Goal: Task Accomplishment & Management: Manage account settings

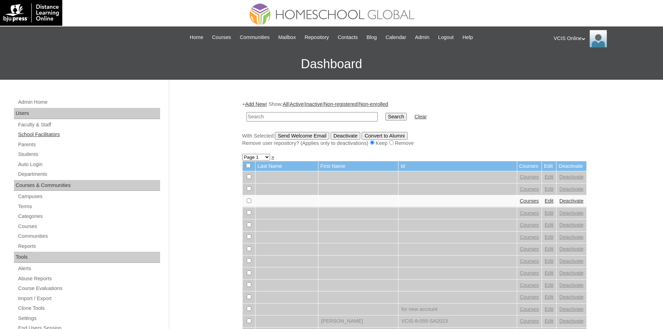
drag, startPoint x: 27, startPoint y: 154, endPoint x: 30, endPoint y: 138, distance: 16.1
click at [27, 154] on link "Students" at bounding box center [88, 154] width 143 height 9
click at [300, 116] on input "text" at bounding box center [312, 116] width 131 height 9
paste input "VCIS016-4C-SA2025"
type input "VCIS016-4C-SA2025\"
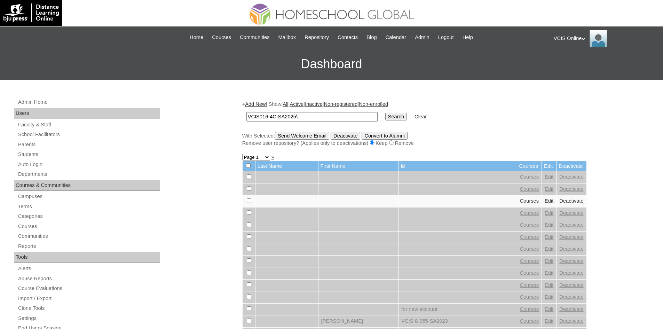
click at [386, 113] on input "Search" at bounding box center [397, 117] width 22 height 8
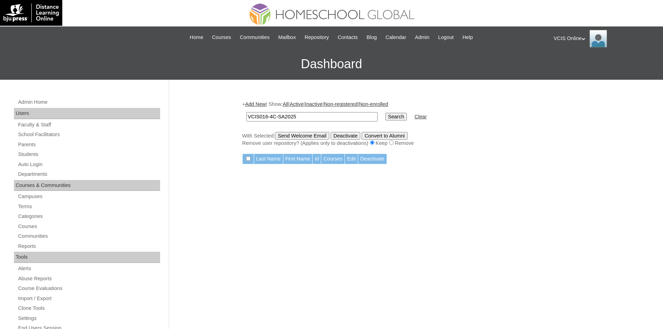
type input "VCIS016-4C-SA2025"
click at [386, 113] on input "Search" at bounding box center [397, 117] width 22 height 8
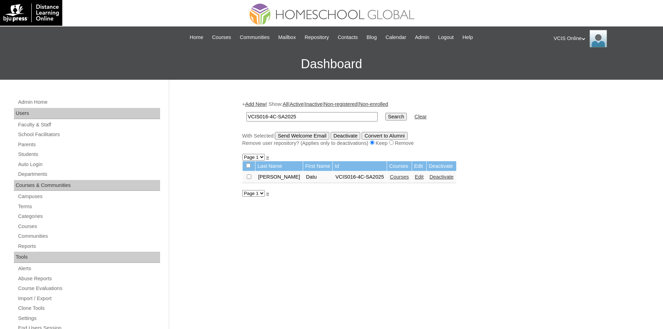
click at [390, 177] on link "Courses" at bounding box center [399, 177] width 19 height 6
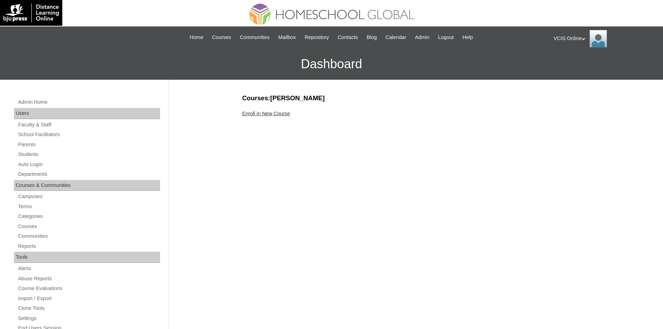
click at [274, 116] on link "Enroll in New Course" at bounding box center [266, 114] width 48 height 6
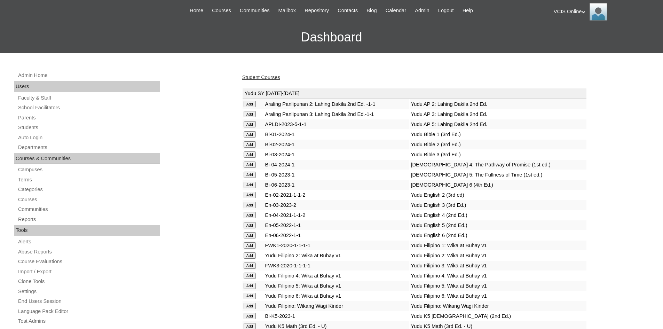
scroll to position [1654, 0]
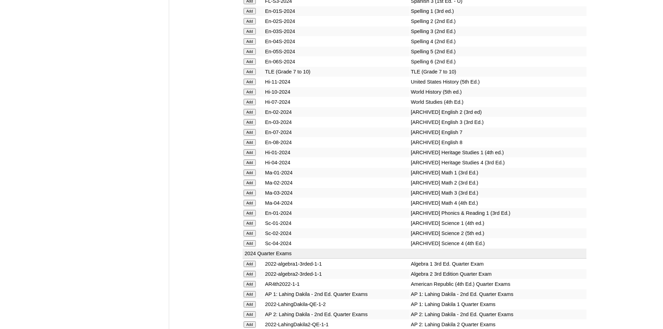
scroll to position [2401, 0]
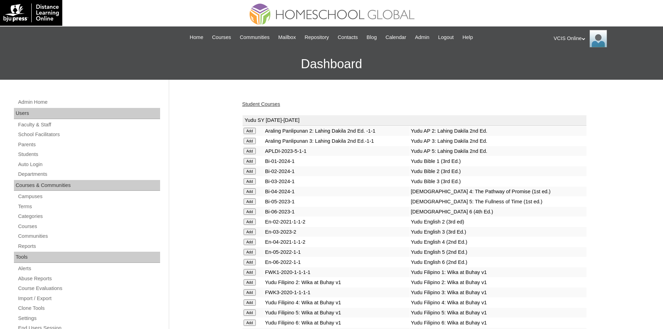
scroll to position [2502, 0]
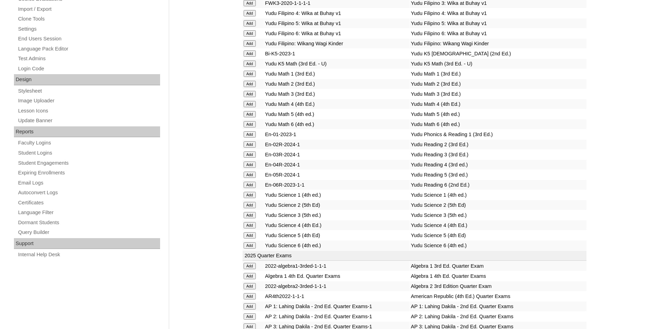
scroll to position [2603, 0]
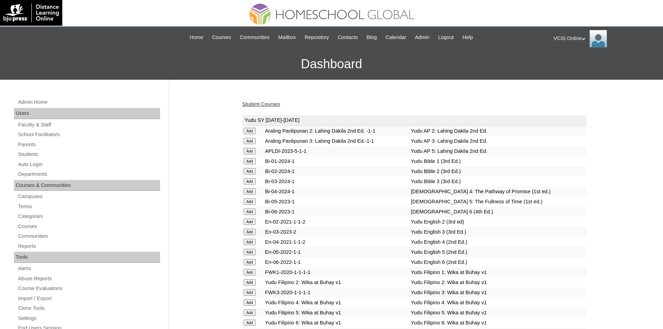
scroll to position [2674, 0]
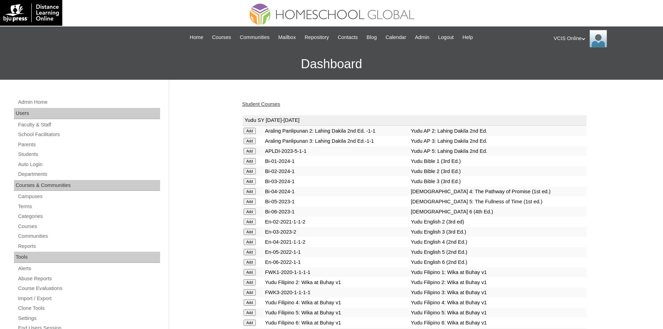
click at [262, 103] on link "Student Courses" at bounding box center [261, 104] width 38 height 6
